Goal: Navigation & Orientation: Find specific page/section

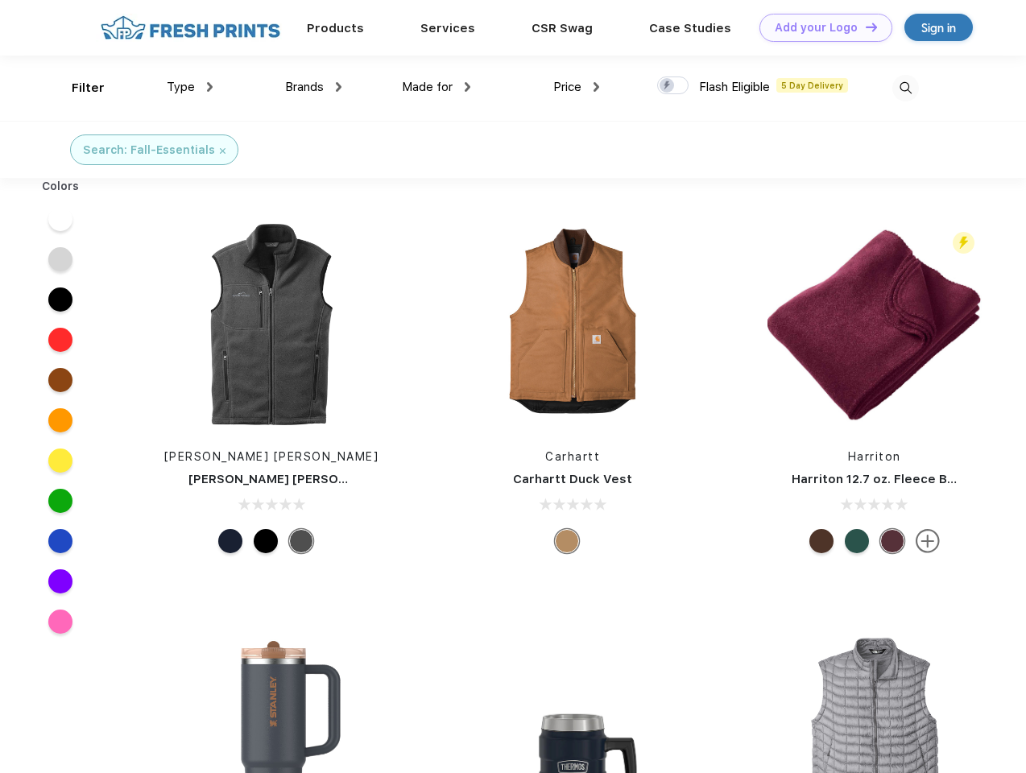
click at [820, 27] on link "Add your Logo Design Tool" at bounding box center [825, 28] width 133 height 28
click at [0, 0] on div "Design Tool" at bounding box center [0, 0] width 0 height 0
click at [864, 27] on link "Add your Logo Design Tool" at bounding box center [825, 28] width 133 height 28
click at [77, 88] on div "Filter" at bounding box center [88, 88] width 33 height 19
click at [190, 87] on span "Type" at bounding box center [181, 87] width 28 height 14
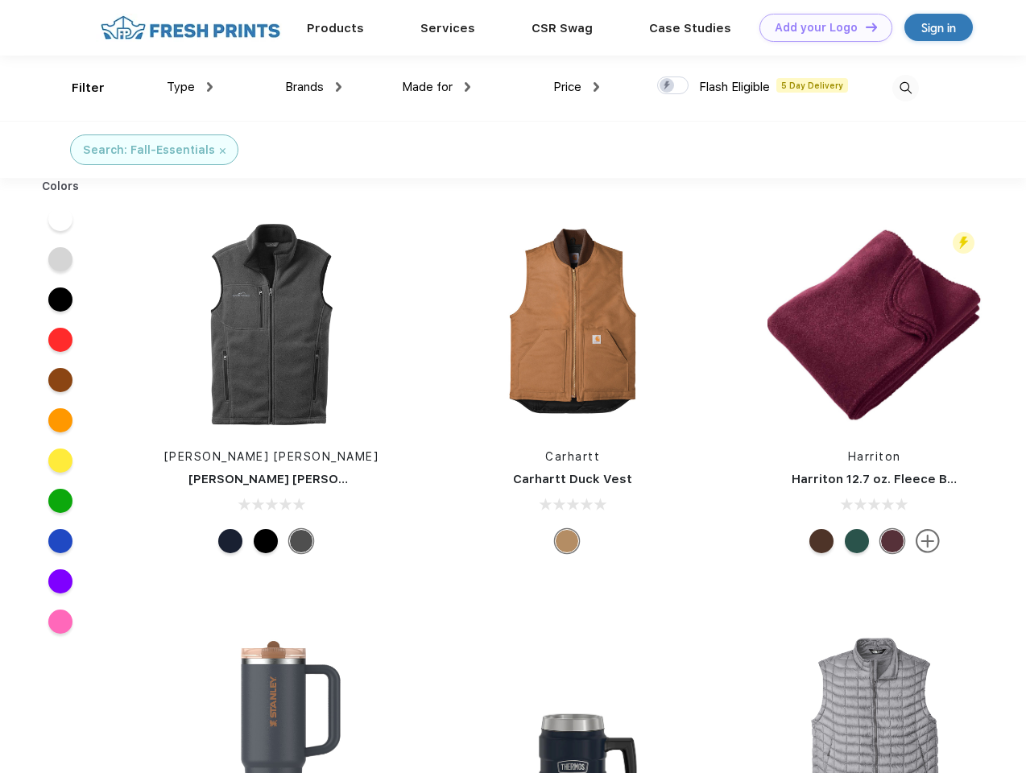
click at [313, 87] on span "Brands" at bounding box center [304, 87] width 39 height 14
click at [436, 87] on span "Made for" at bounding box center [427, 87] width 51 height 14
click at [577, 87] on span "Price" at bounding box center [567, 87] width 28 height 14
click at [673, 86] on div at bounding box center [672, 86] width 31 height 18
click at [668, 86] on input "checkbox" at bounding box center [662, 81] width 10 height 10
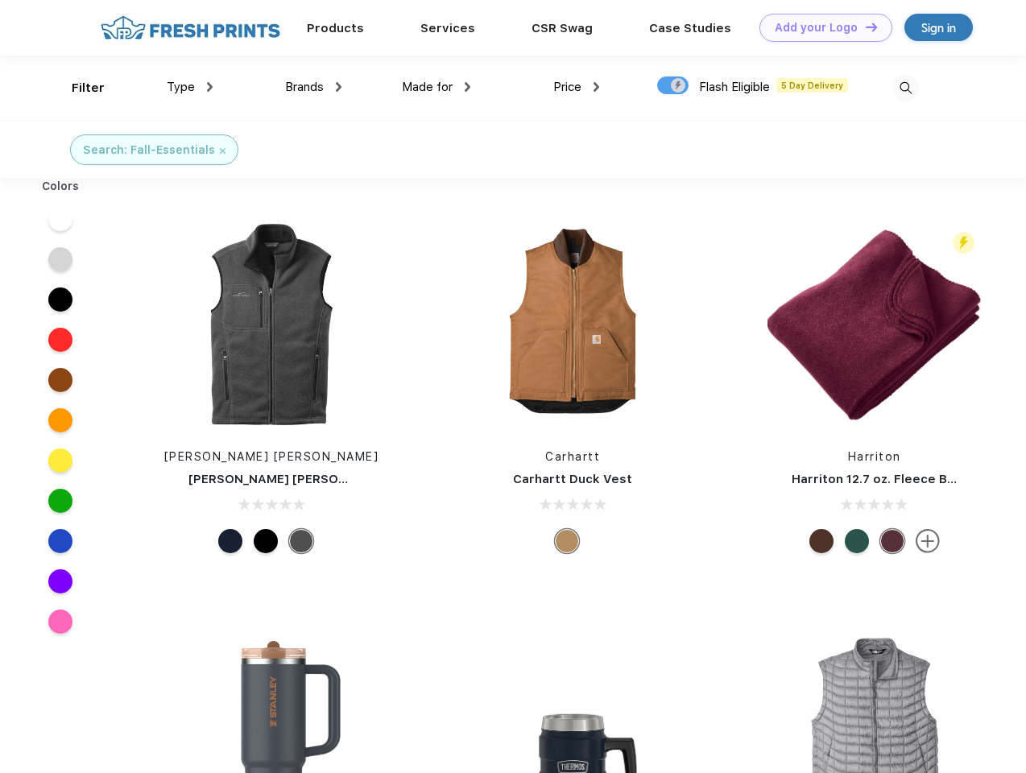
click at [905, 88] on img at bounding box center [905, 88] width 27 height 27
